Goal: Task Accomplishment & Management: Use online tool/utility

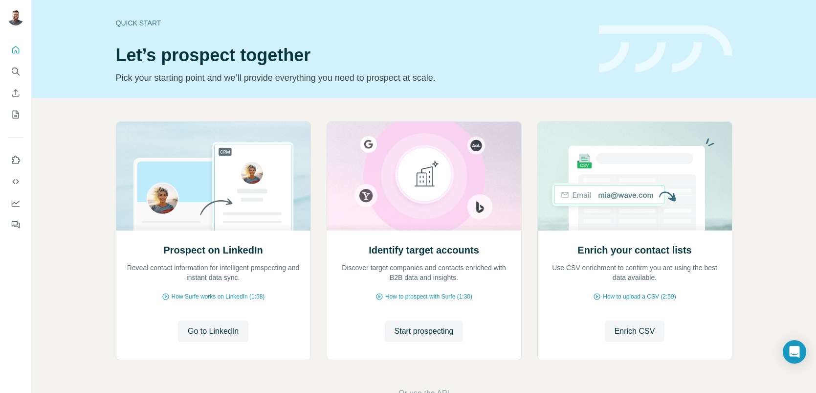
click at [419, 335] on span "Start prospecting" at bounding box center [424, 331] width 59 height 12
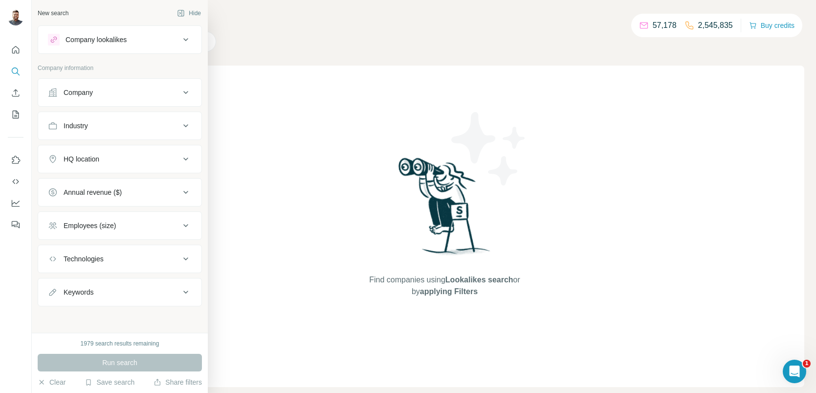
click at [133, 105] on div "Company" at bounding box center [120, 92] width 164 height 28
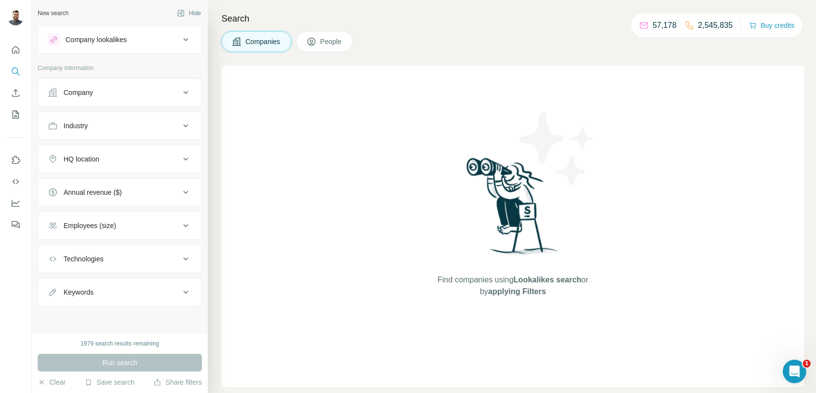
click at [114, 99] on button "Company" at bounding box center [119, 92] width 163 height 23
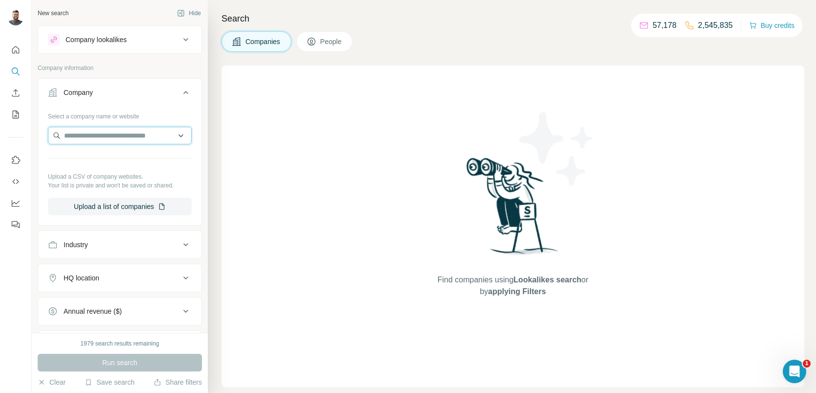
click at [90, 132] on input "text" at bounding box center [120, 136] width 144 height 18
paste input "**********"
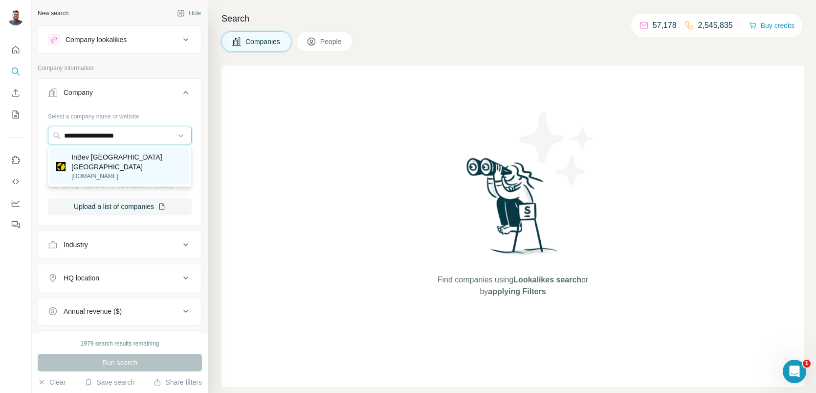
type input "**********"
click at [117, 160] on p "InBev [GEOGRAPHIC_DATA] [GEOGRAPHIC_DATA]" at bounding box center [127, 162] width 112 height 20
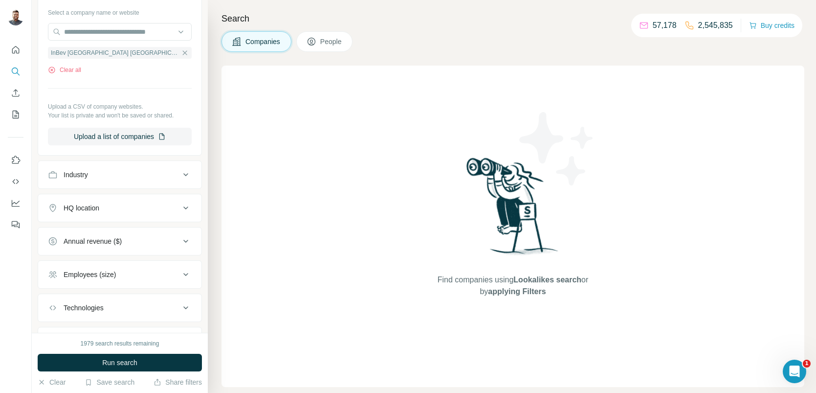
click at [121, 270] on div "Employees (size)" at bounding box center [114, 274] width 132 height 10
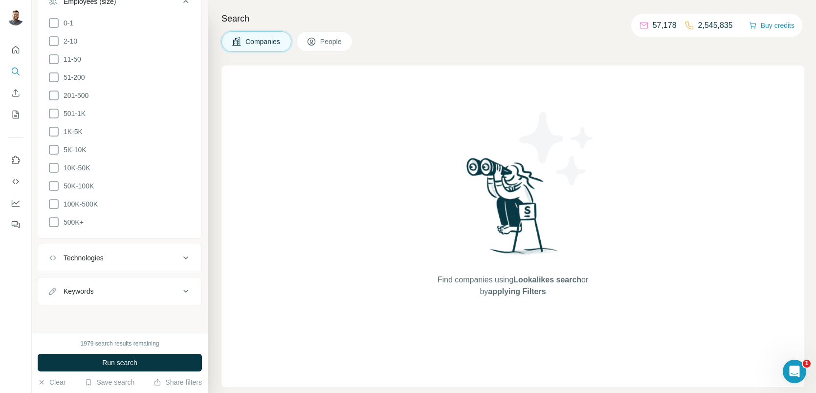
scroll to position [378, 0]
click at [332, 40] on span "People" at bounding box center [331, 42] width 22 height 10
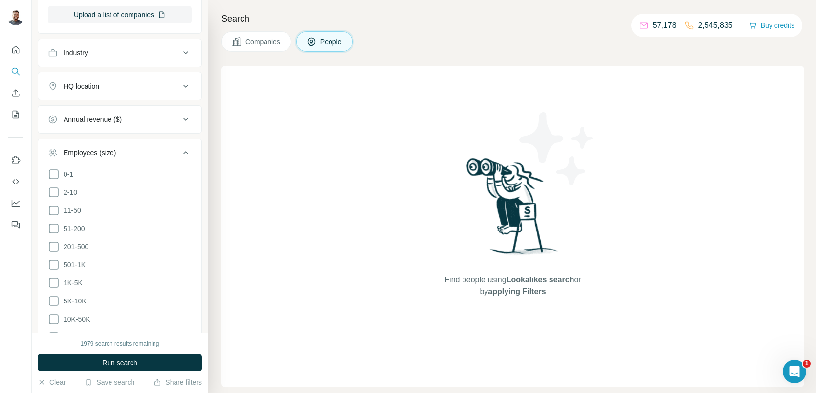
scroll to position [529, 0]
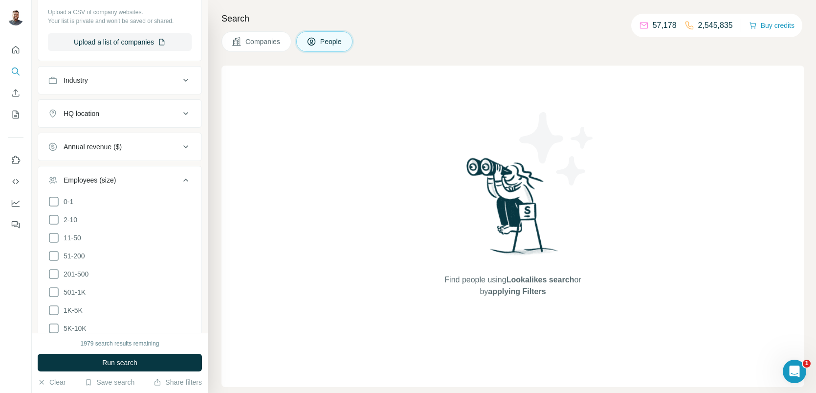
click at [100, 179] on div "Employees (size)" at bounding box center [90, 180] width 52 height 10
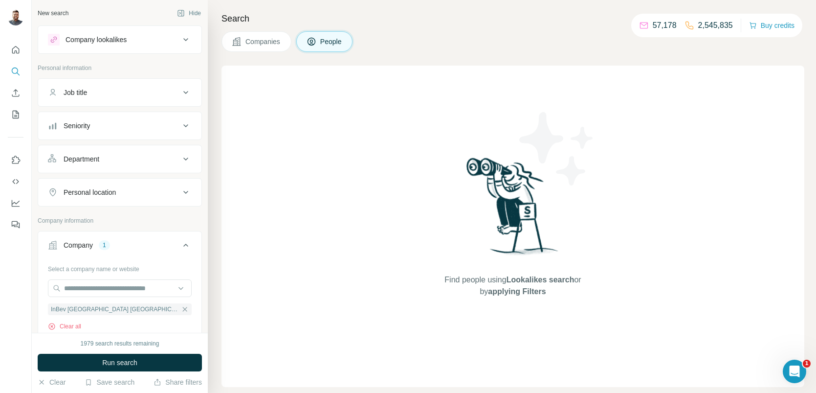
click at [112, 95] on div "Job title" at bounding box center [114, 93] width 132 height 10
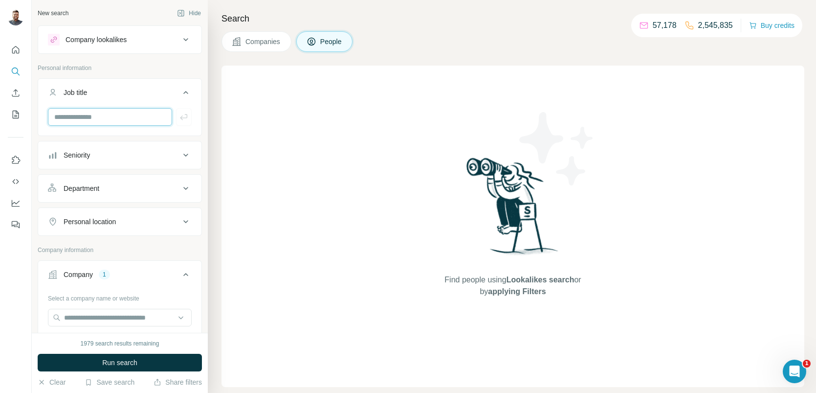
click at [101, 119] on input "text" at bounding box center [110, 117] width 124 height 18
